Goal: Transaction & Acquisition: Obtain resource

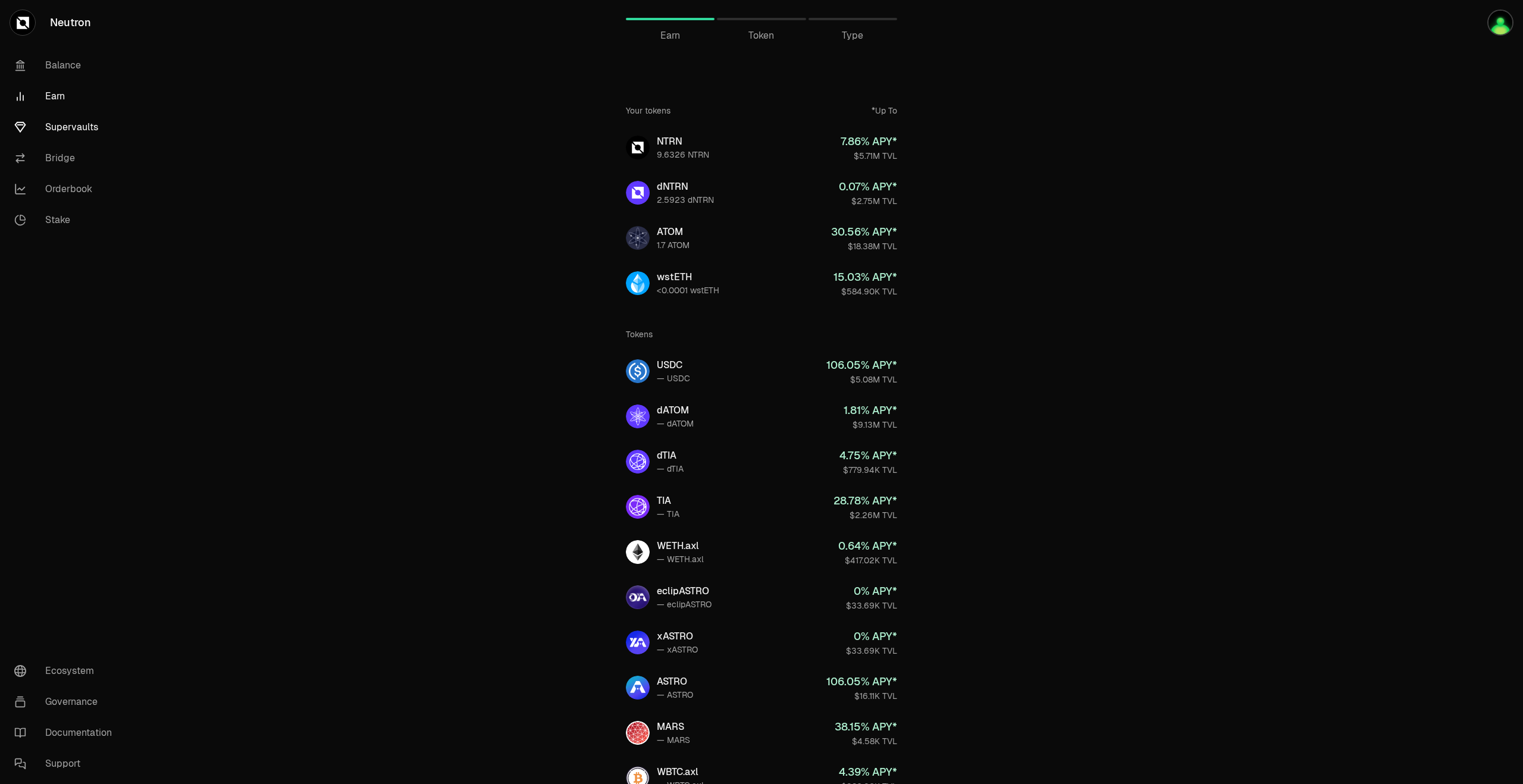
click at [80, 134] on link "Supervaults" at bounding box center [66, 127] width 124 height 31
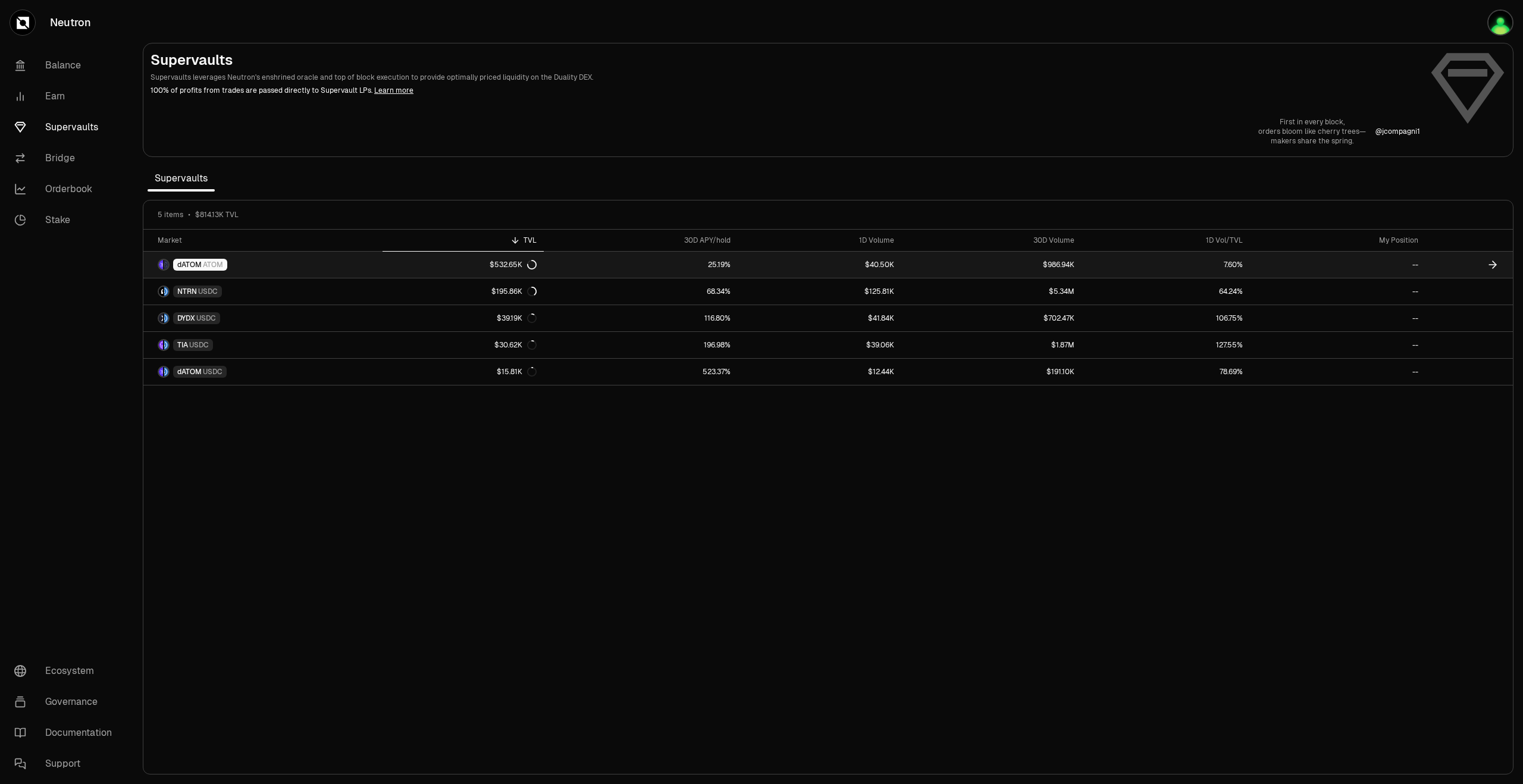
click at [258, 259] on link "dATOM ATOM" at bounding box center [263, 264] width 239 height 26
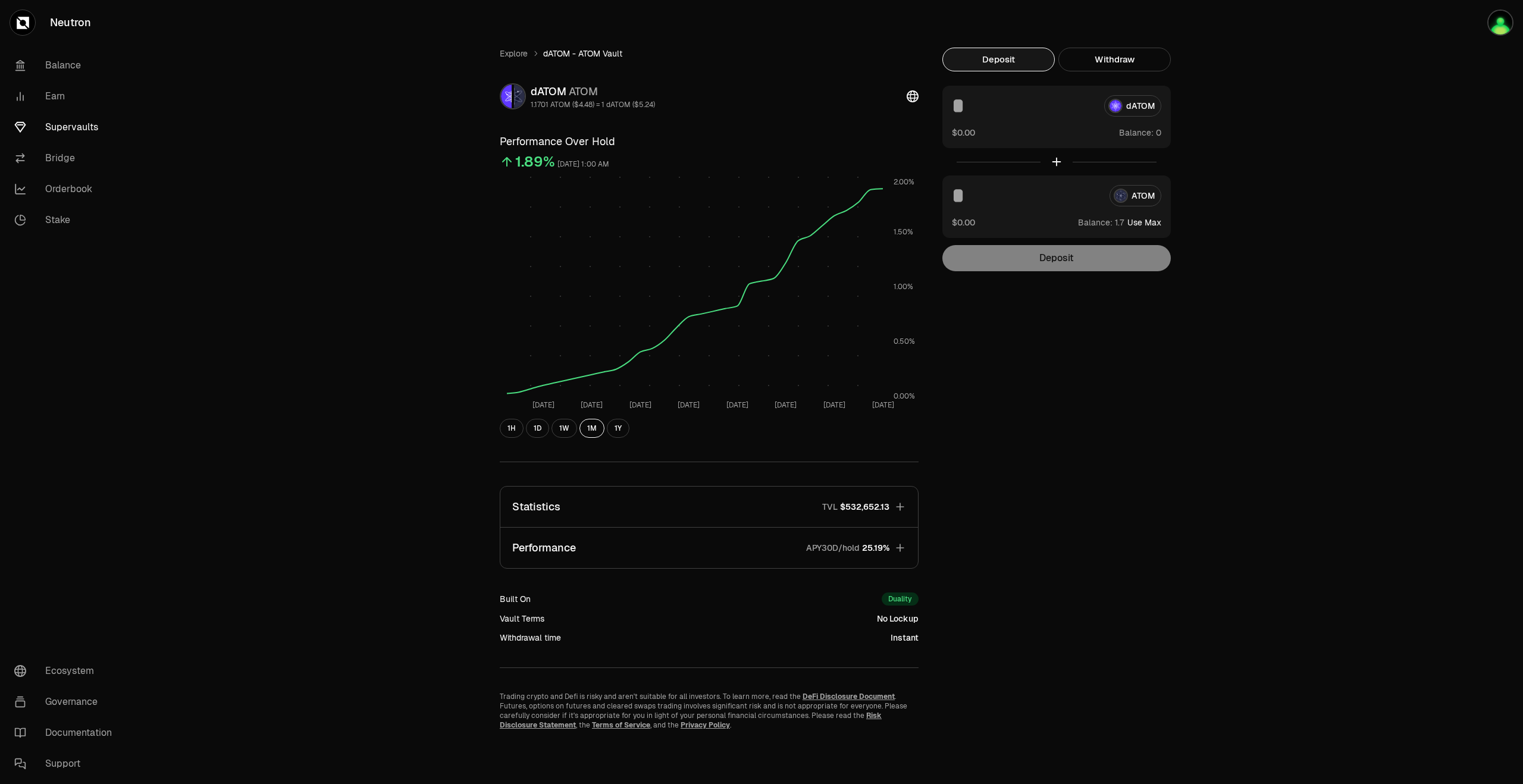
click at [903, 550] on icon "button" at bounding box center [900, 547] width 12 height 12
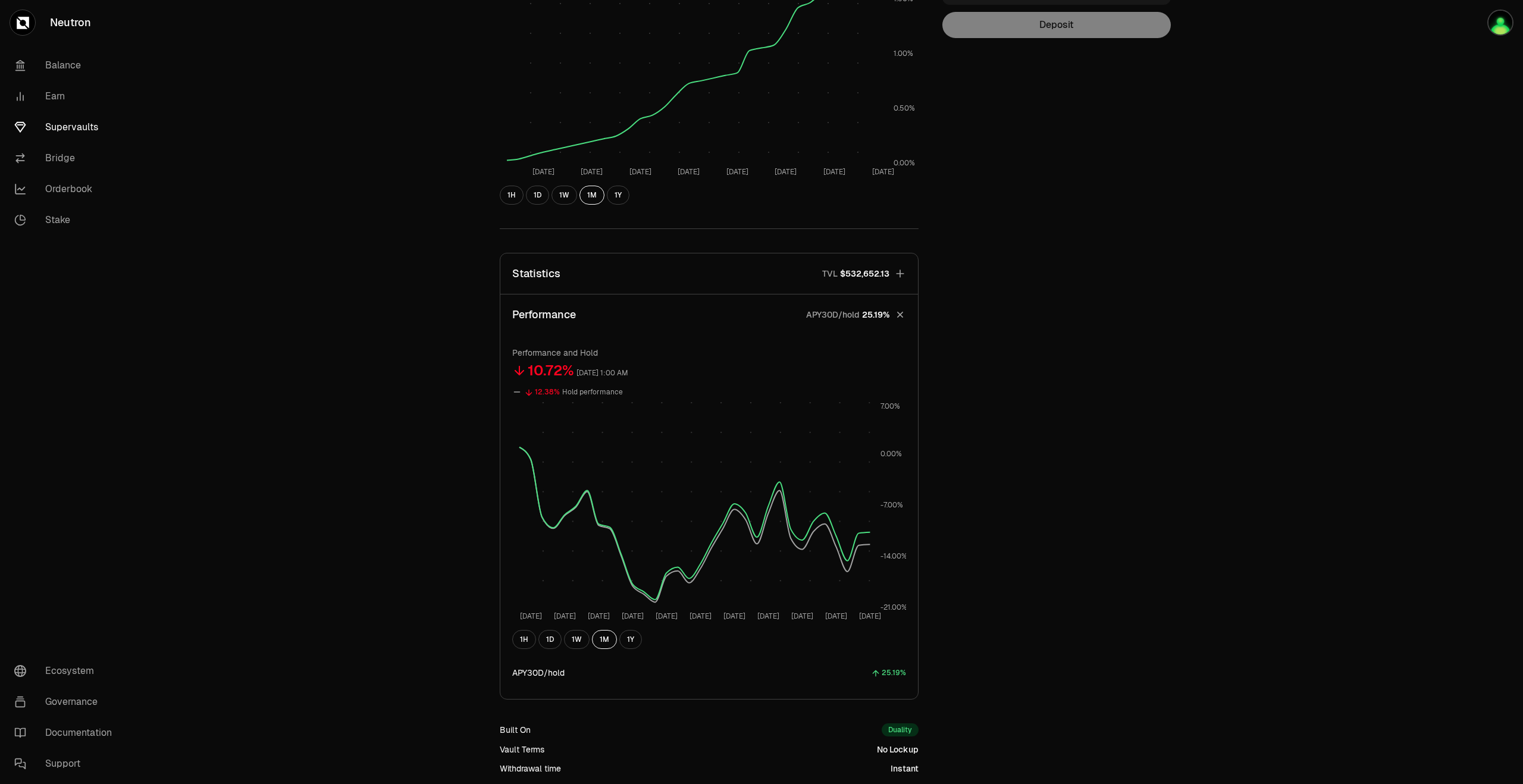
scroll to position [357, 0]
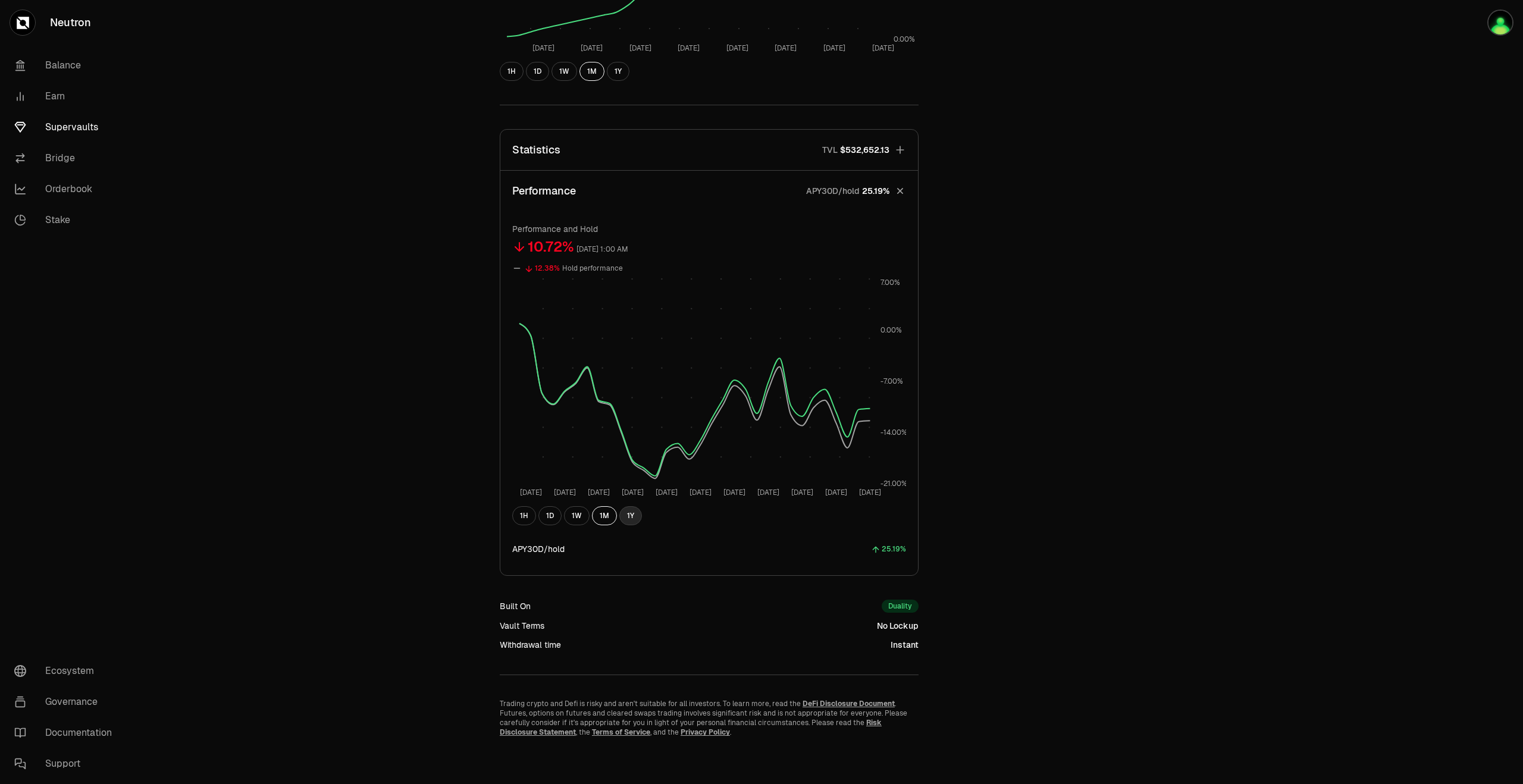
click at [634, 518] on button "1Y" at bounding box center [631, 515] width 23 height 19
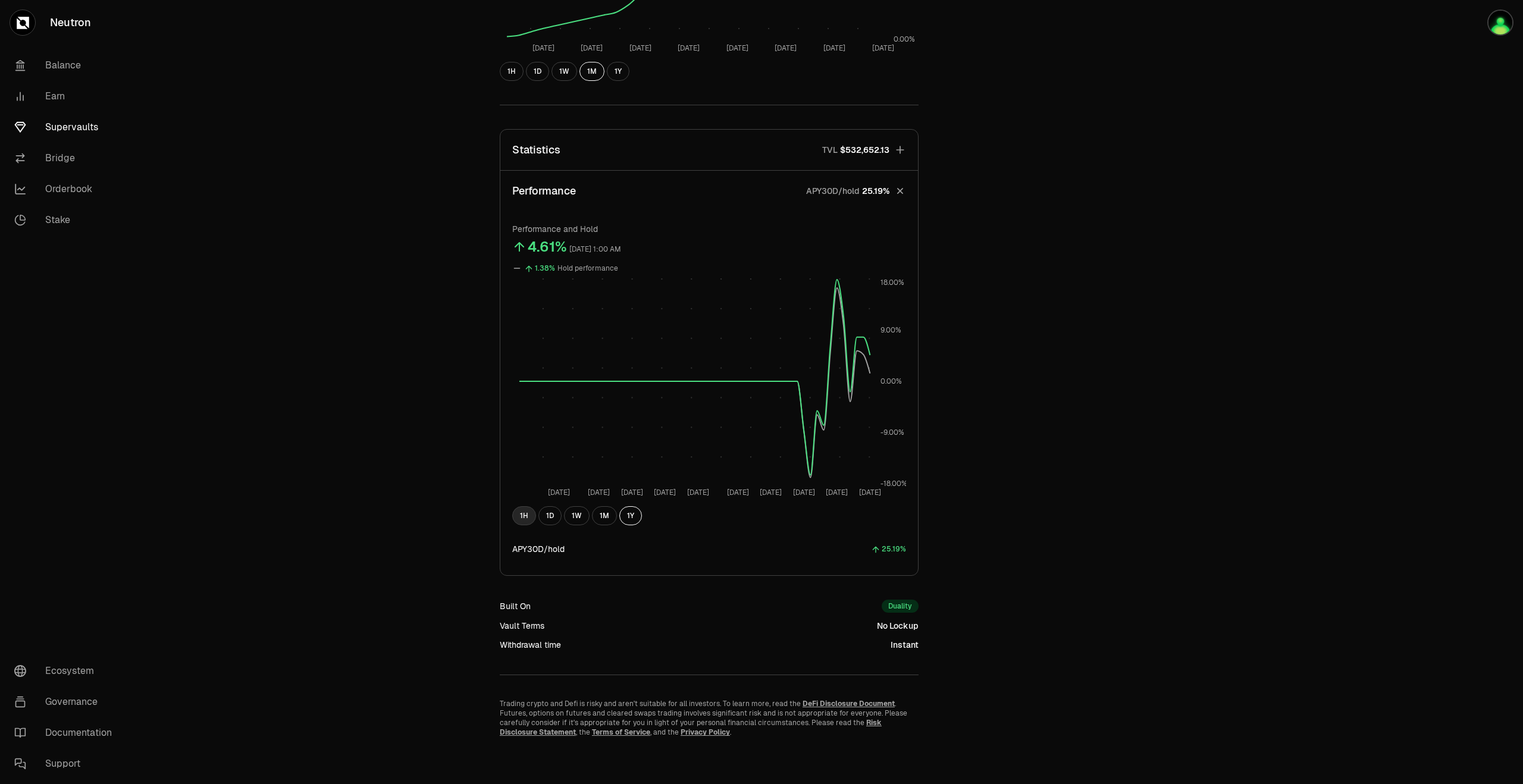
click at [528, 517] on button "1H" at bounding box center [524, 515] width 23 height 19
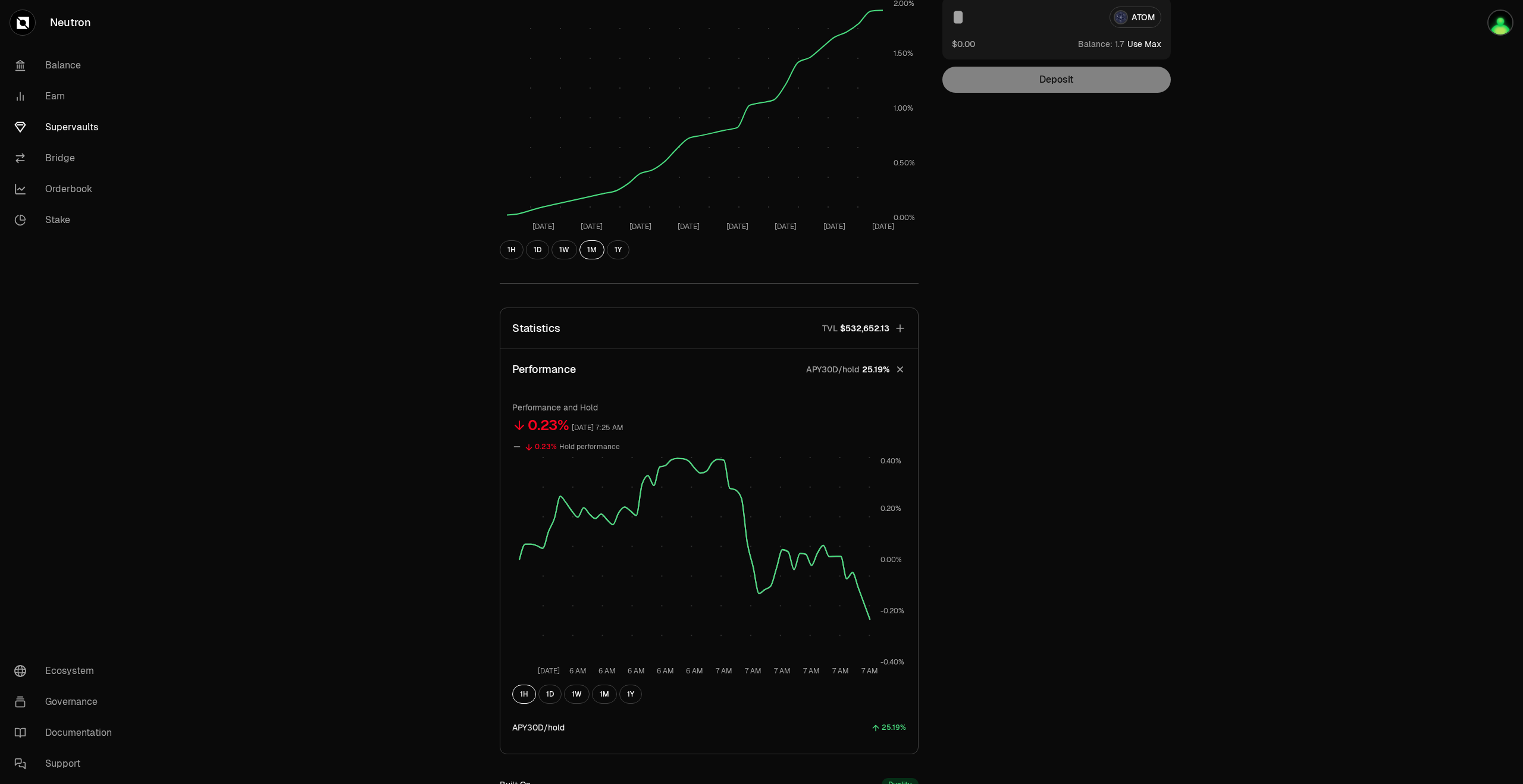
scroll to position [0, 0]
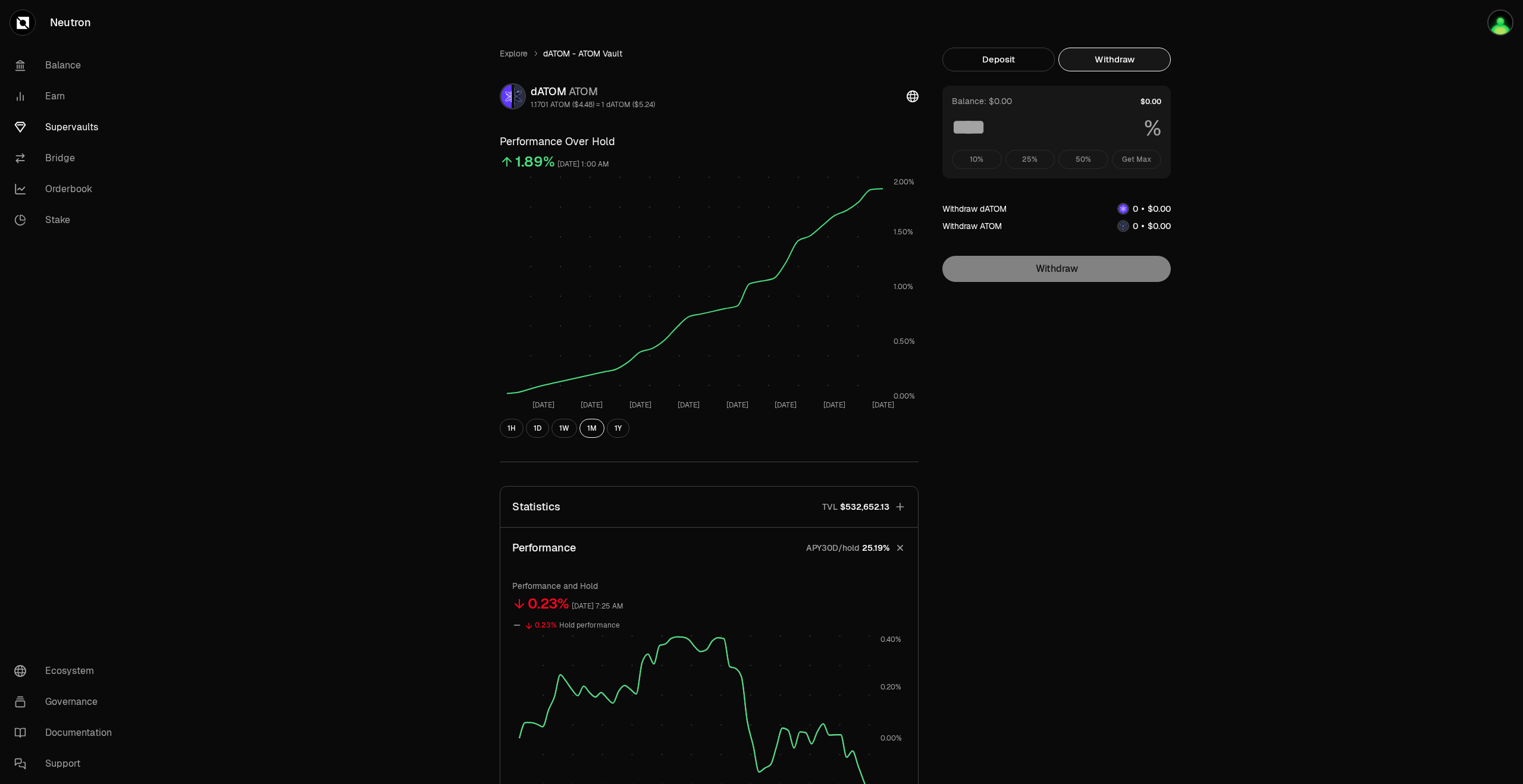
click at [1131, 60] on button "Withdraw" at bounding box center [1115, 59] width 112 height 23
click at [998, 56] on button "Deposit" at bounding box center [998, 59] width 112 height 23
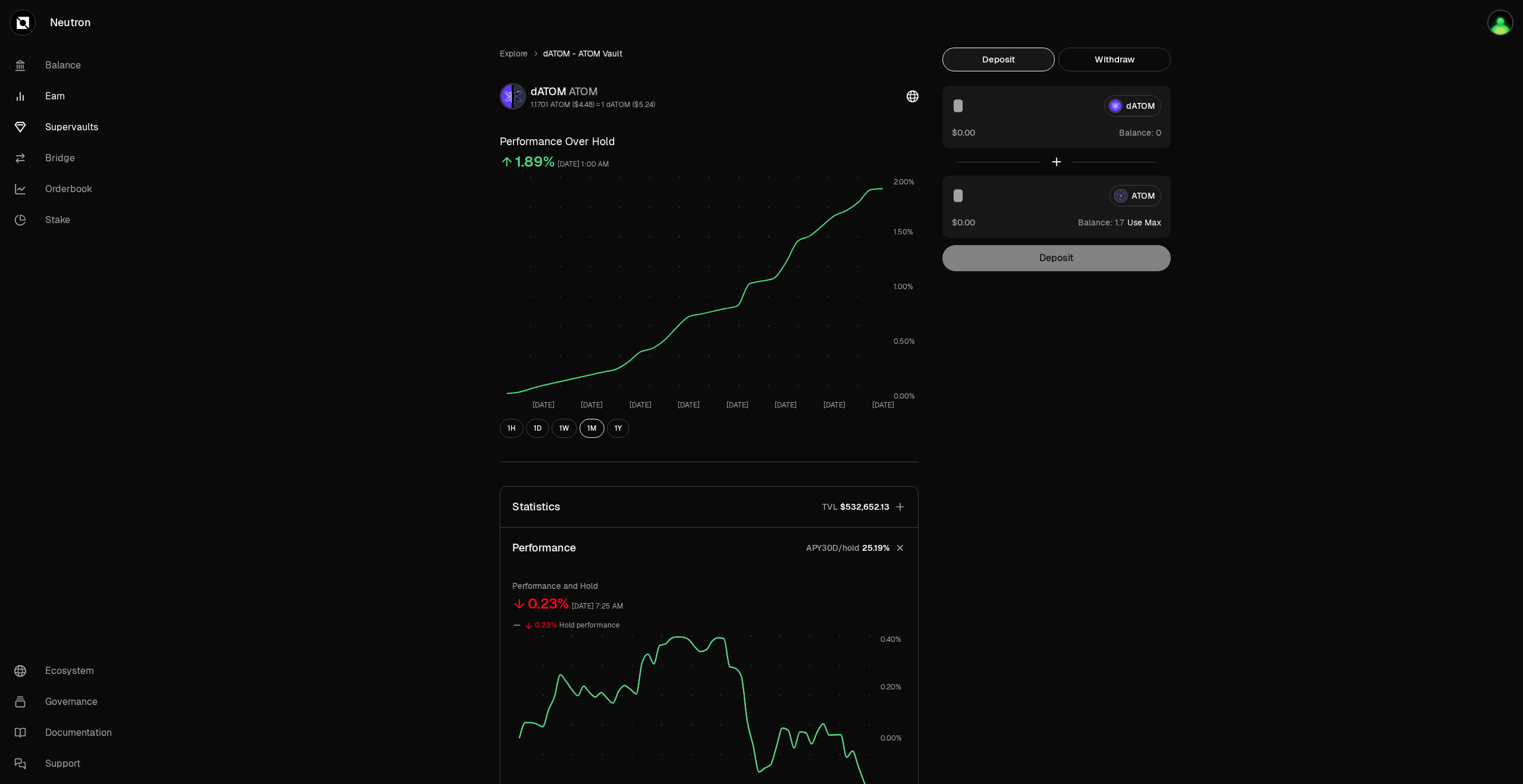
click at [64, 99] on link "Earn" at bounding box center [66, 96] width 124 height 31
